Goal: Task Accomplishment & Management: Complete application form

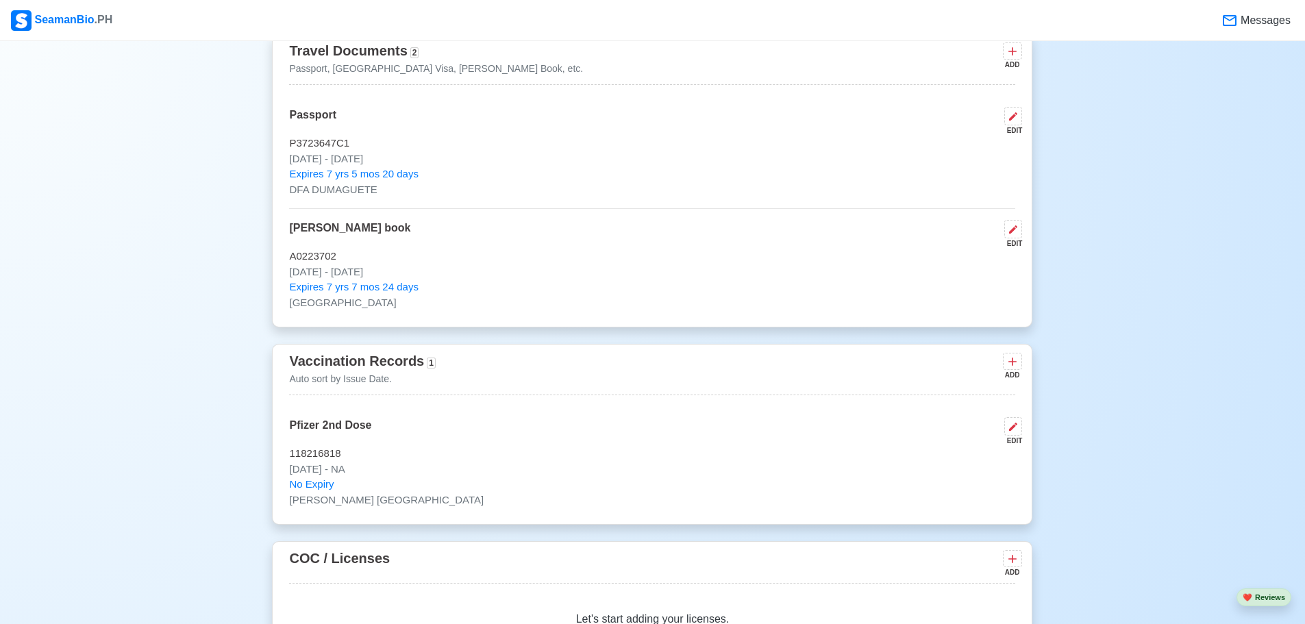
scroll to position [959, 0]
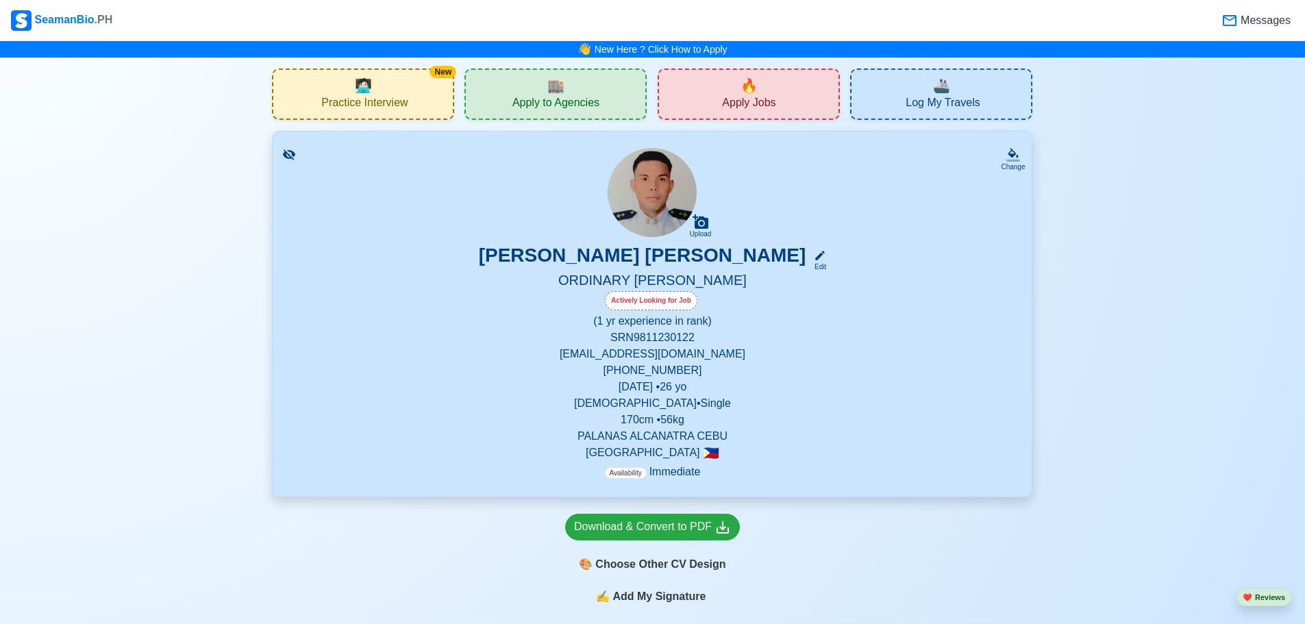
click at [769, 103] on span "Apply Jobs" at bounding box center [748, 104] width 53 height 17
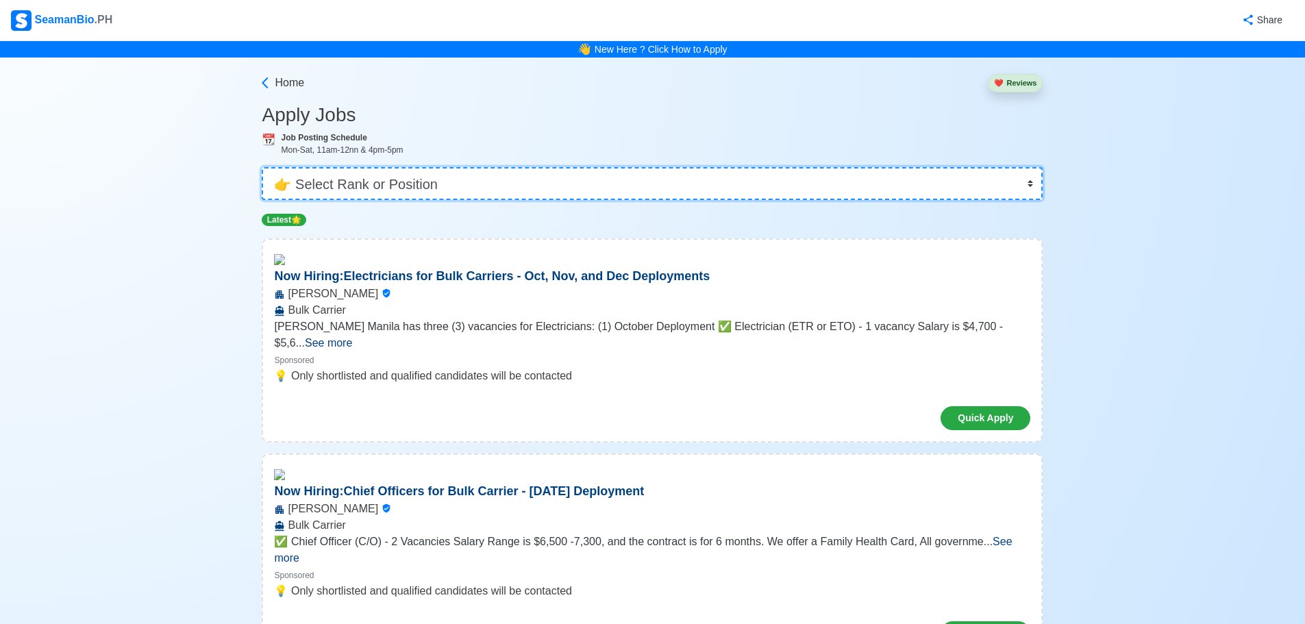
click at [597, 182] on select "👉 Select Rank or Position Master Chief Officer 2nd Officer 3rd Officer Junior O…" at bounding box center [652, 183] width 781 height 33
select select "Ordinary Seaman"
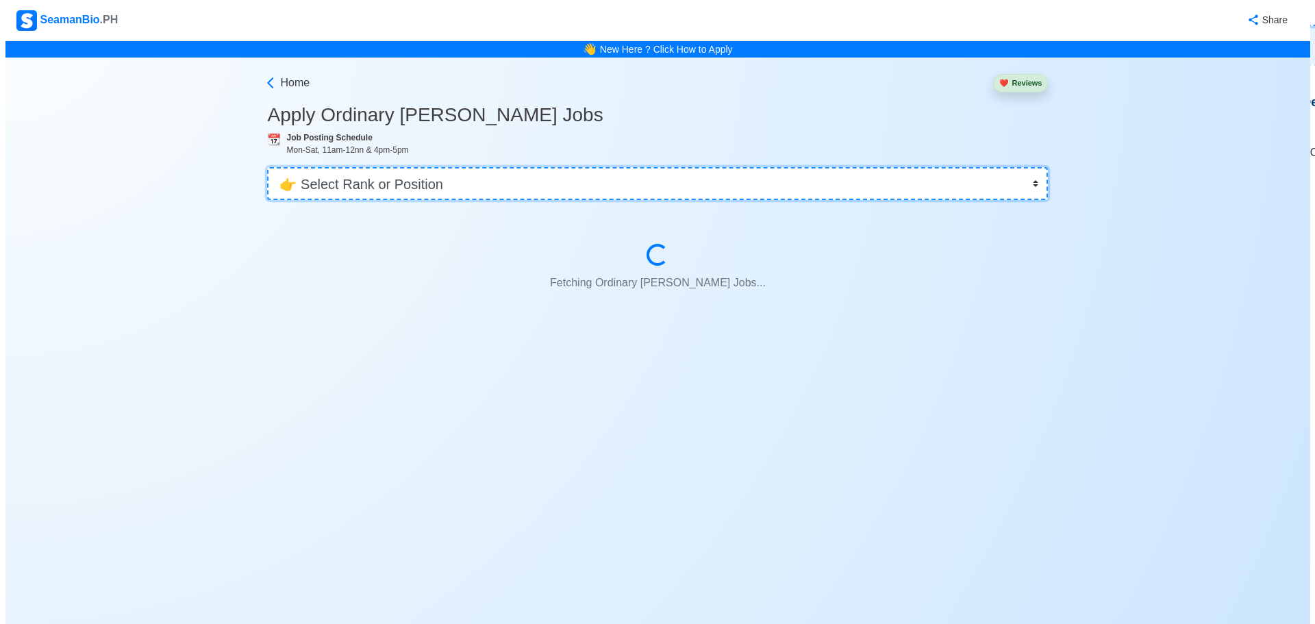
click at [375, 182] on select "👉 Select Rank or Position Master Chief Officer 2nd Officer 3rd Officer Junior O…" at bounding box center [652, 183] width 781 height 33
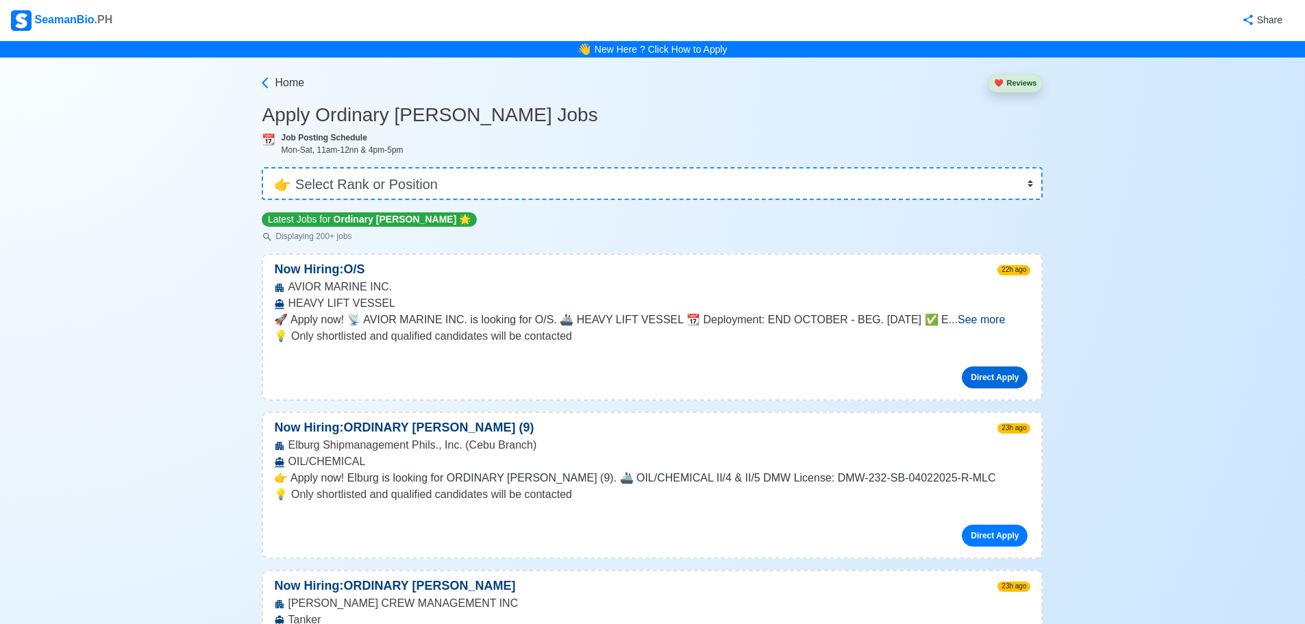
click at [975, 370] on link "Direct Apply" at bounding box center [995, 377] width 66 height 22
